Goal: Task Accomplishment & Management: Manage account settings

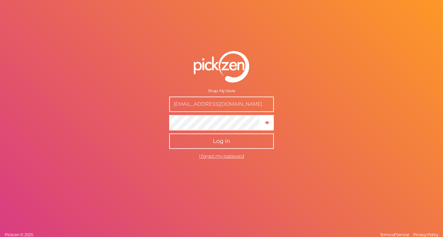
click at [230, 143] on button "Log in" at bounding box center [221, 140] width 105 height 15
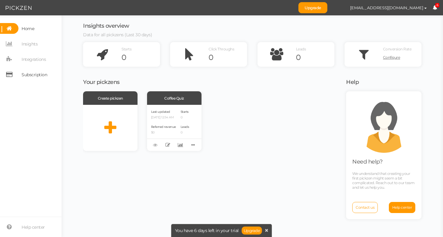
click at [29, 76] on span "Subscription" at bounding box center [35, 75] width 26 height 10
click at [418, 10] on button "[EMAIL_ADDRESS][DOMAIN_NAME]" at bounding box center [388, 7] width 88 height 10
click at [234, 28] on div "Insights overview Data for all pickzens (Last 30 days)" at bounding box center [252, 32] width 338 height 19
